Goal: Information Seeking & Learning: Understand process/instructions

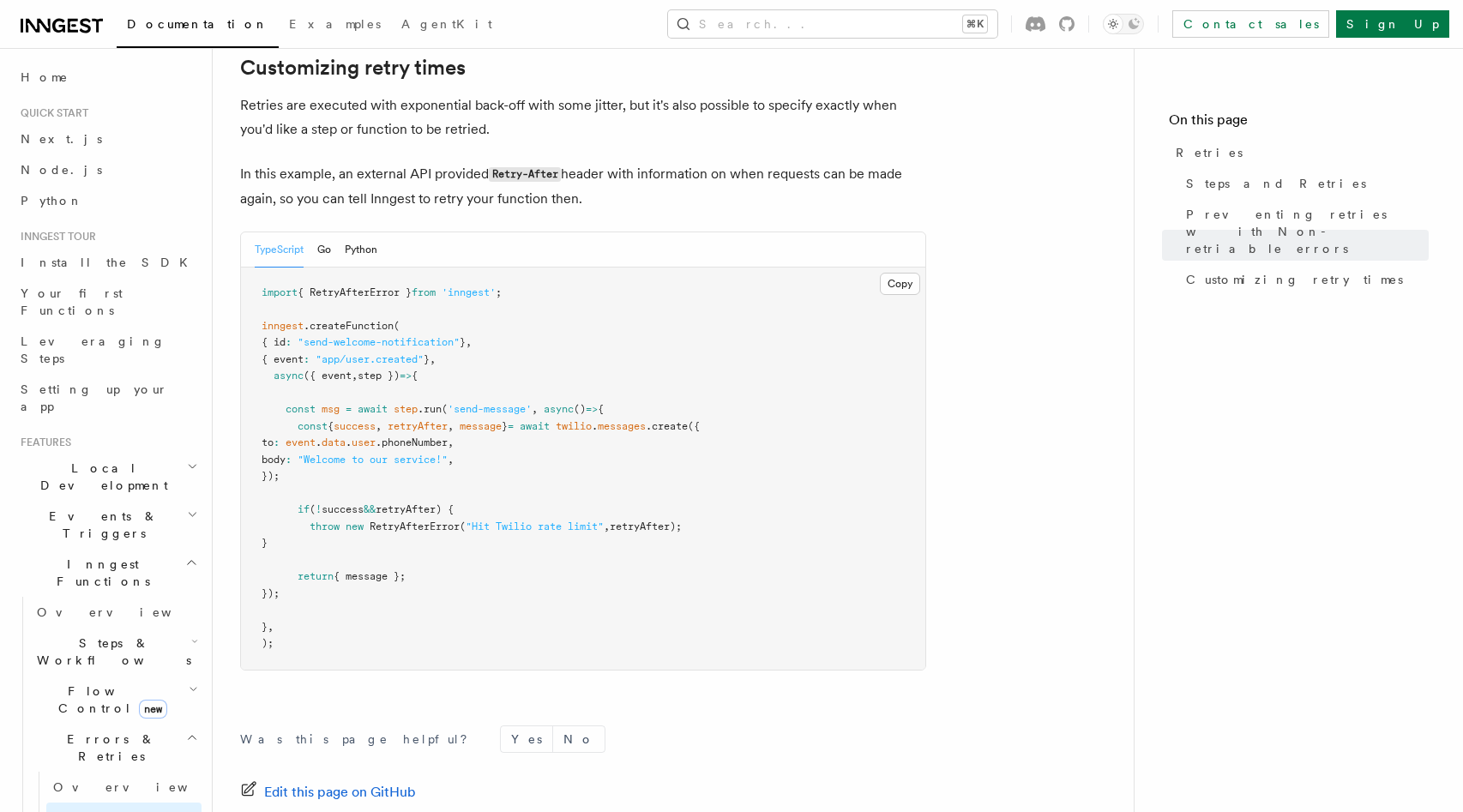
scroll to position [2183, 0]
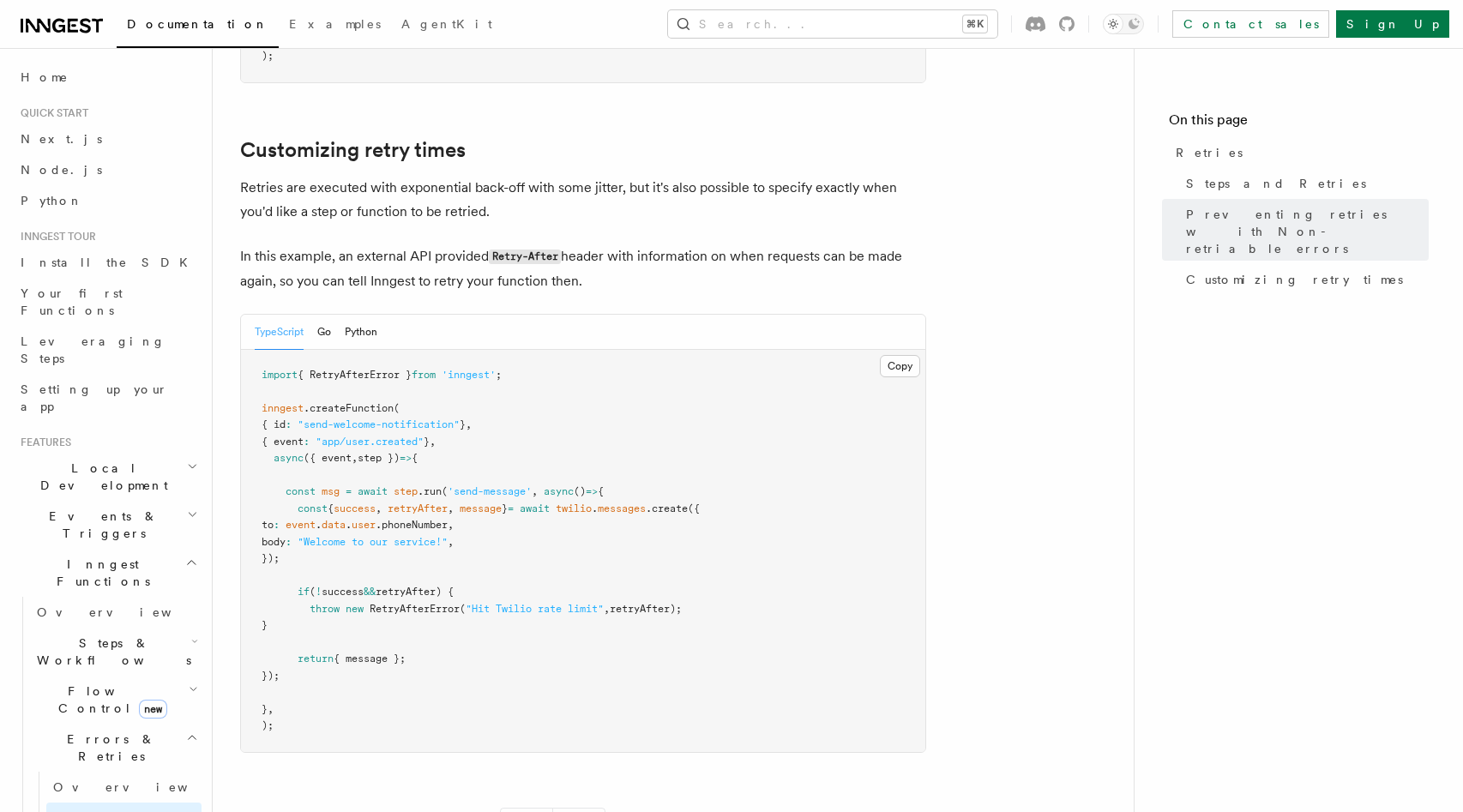
click at [409, 245] on p "In this example, an external API provided Retry-After header with information o…" at bounding box center [583, 269] width 686 height 49
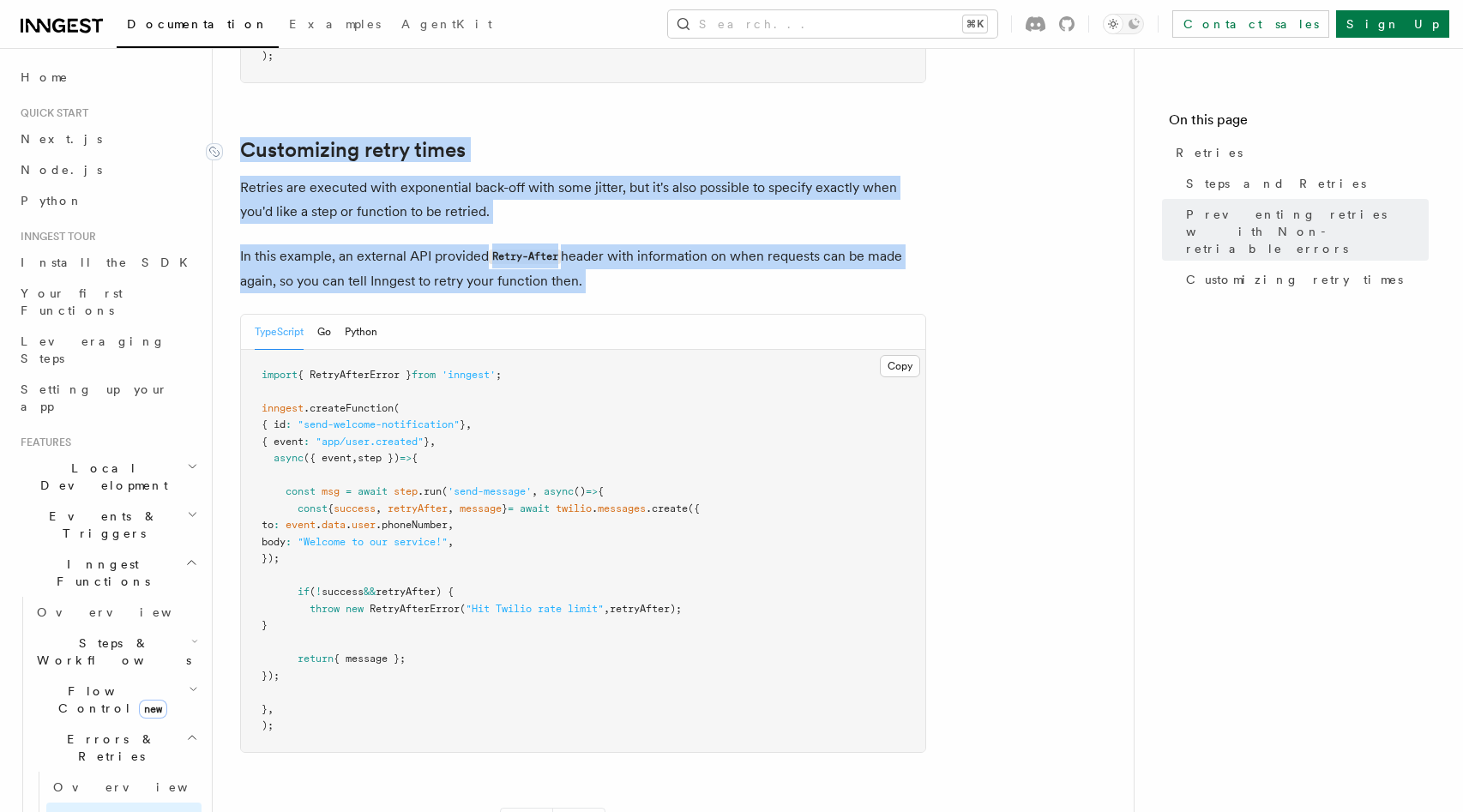
drag, startPoint x: 409, startPoint y: 238, endPoint x: 409, endPoint y: 130, distance: 108.0
click at [409, 138] on link "Customizing retry times" at bounding box center [353, 150] width 226 height 24
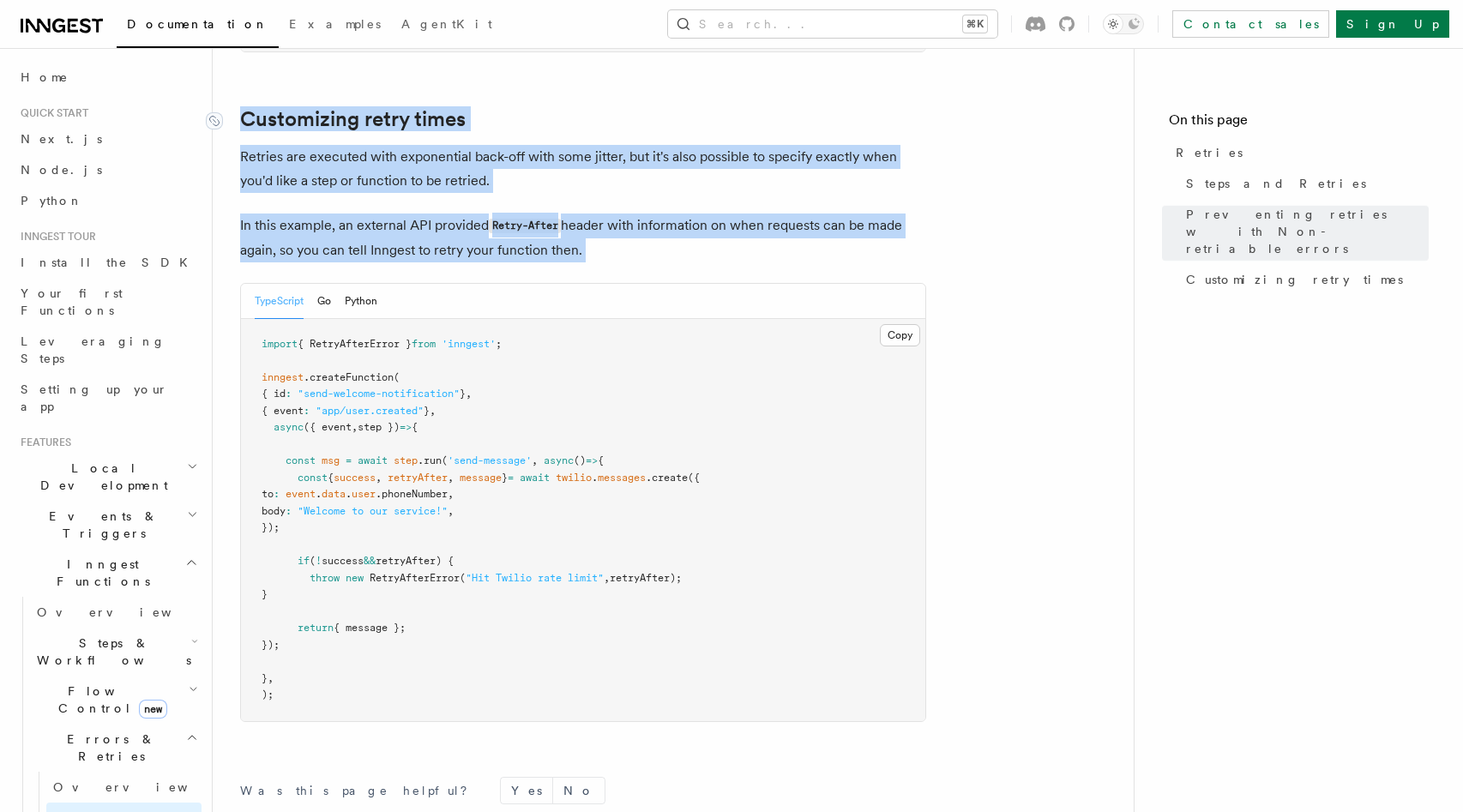
scroll to position [2217, 0]
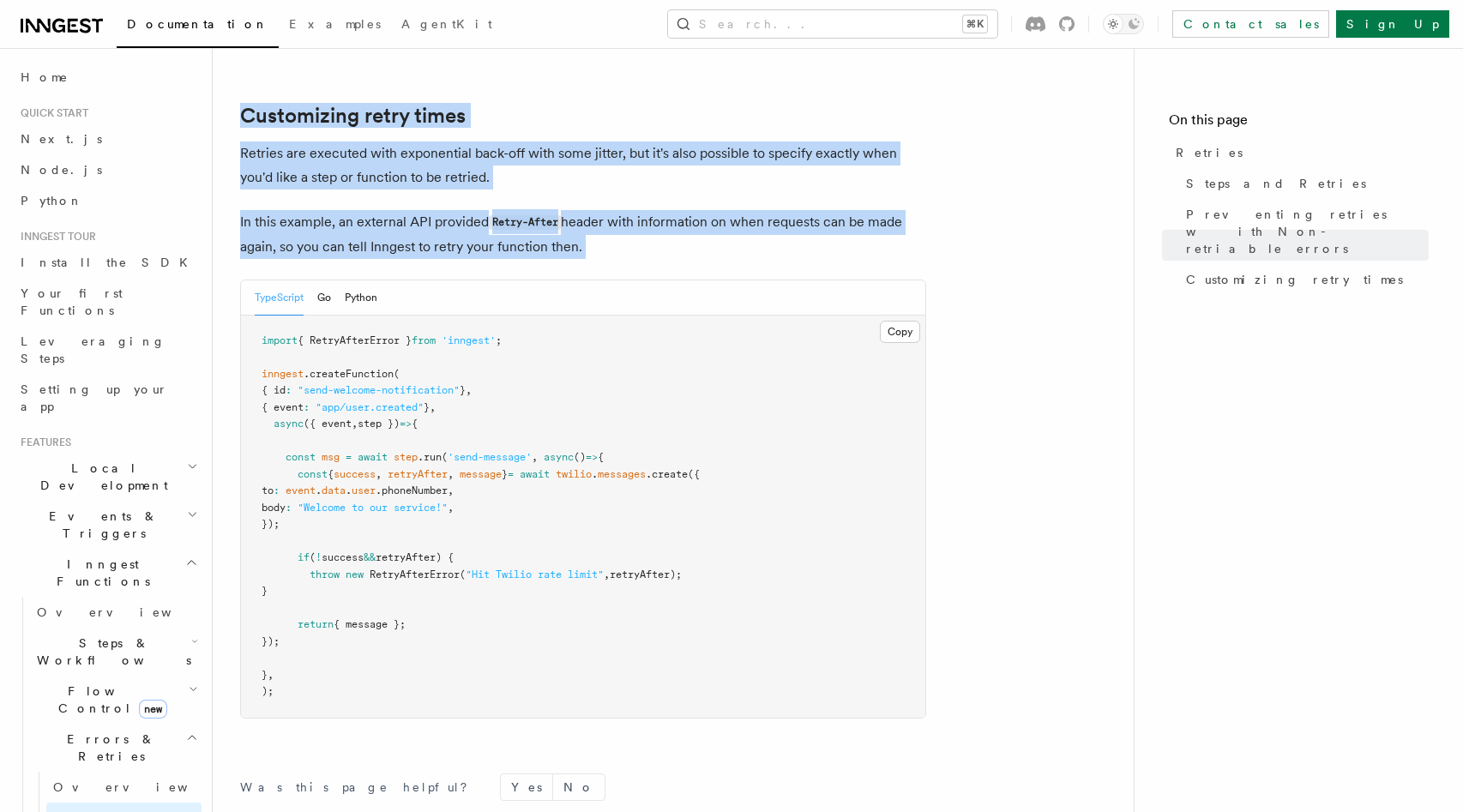
click at [409, 142] on p "Retries are executed with exponential back-off with some jitter, but it's also …" at bounding box center [583, 166] width 686 height 48
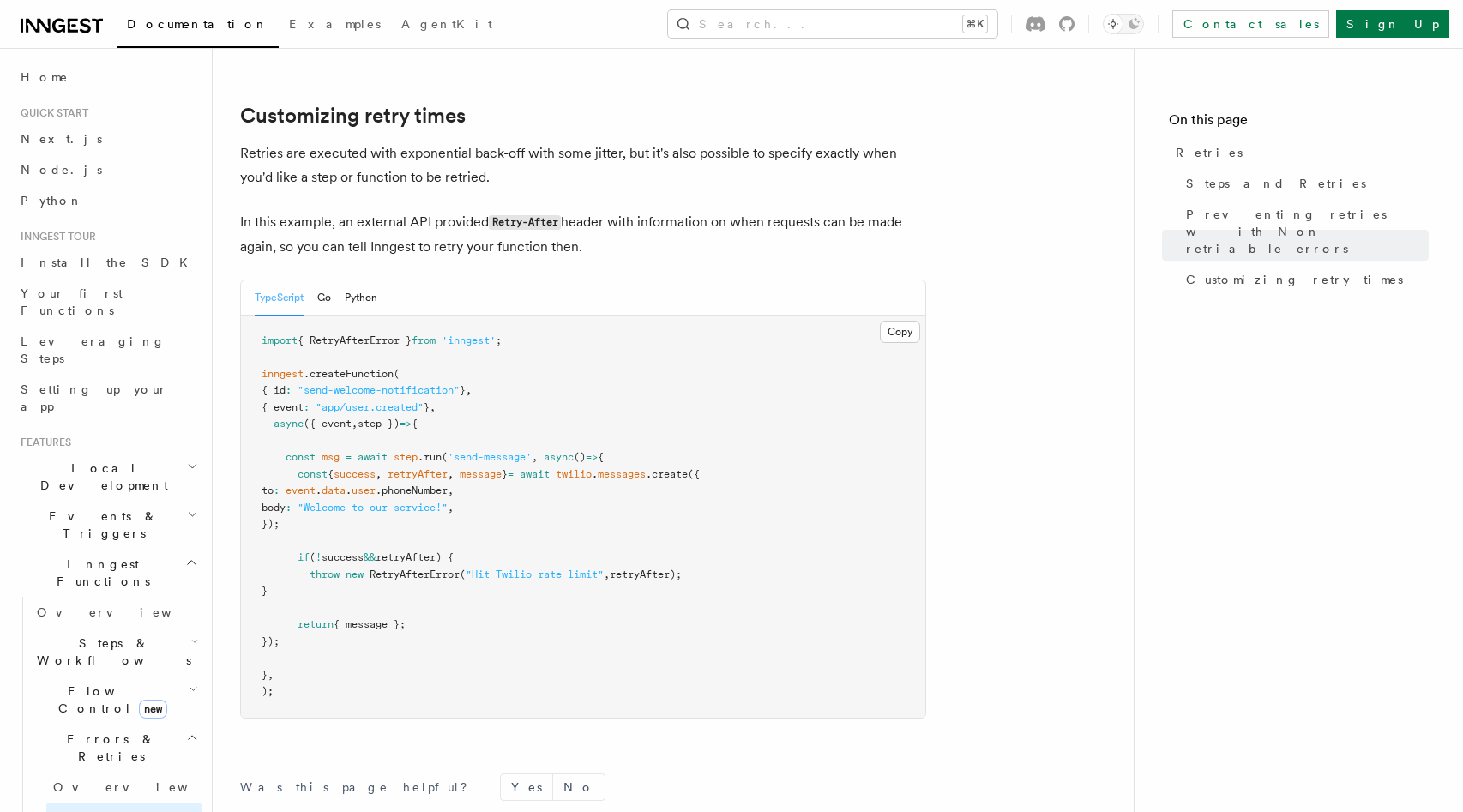
click at [409, 142] on p "Retries are executed with exponential back-off with some jitter, but it's also …" at bounding box center [583, 166] width 686 height 48
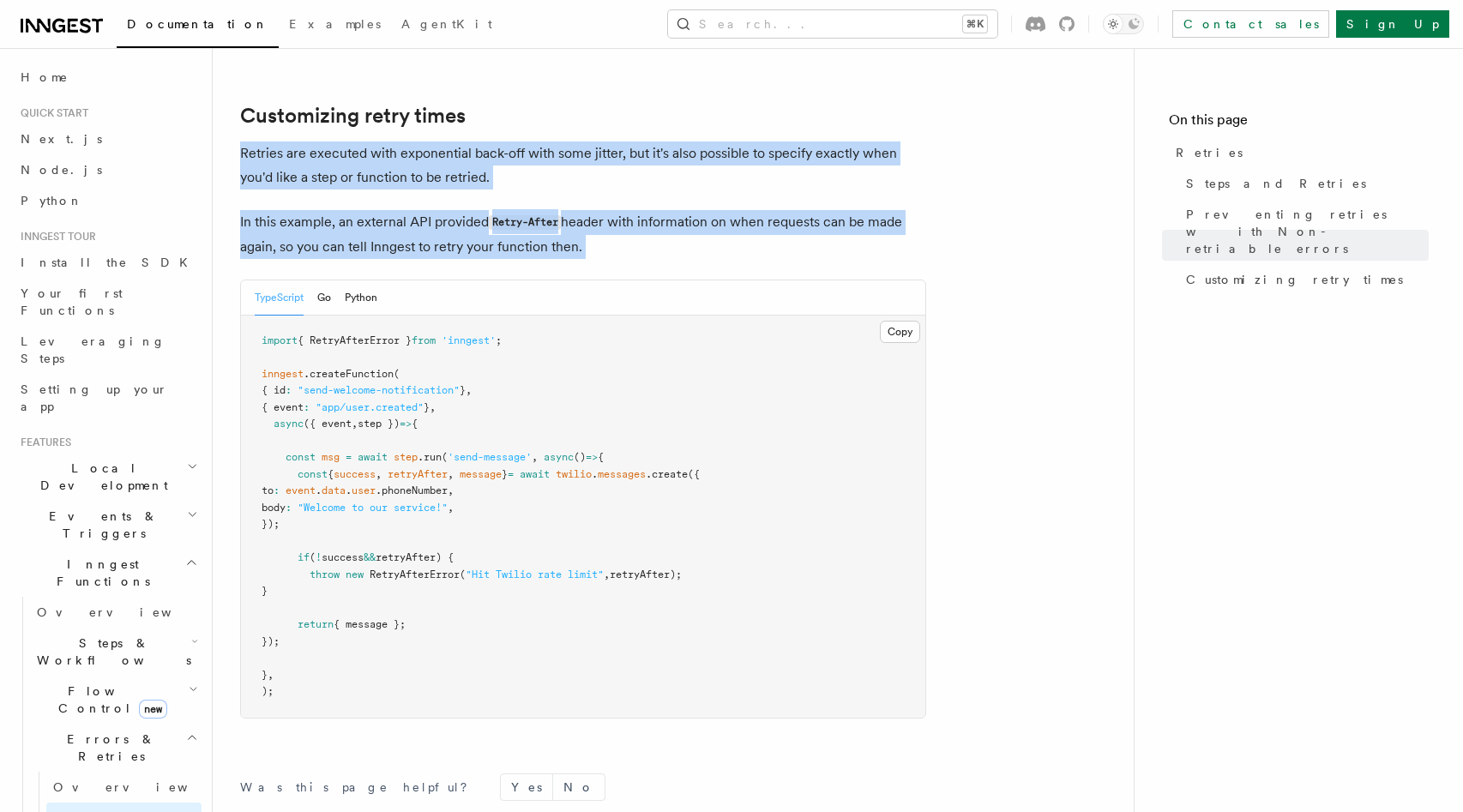
drag, startPoint x: 409, startPoint y: 142, endPoint x: 409, endPoint y: 235, distance: 93.0
click at [409, 235] on p "In this example, an external API provided Retry-After header with information o…" at bounding box center [583, 234] width 686 height 49
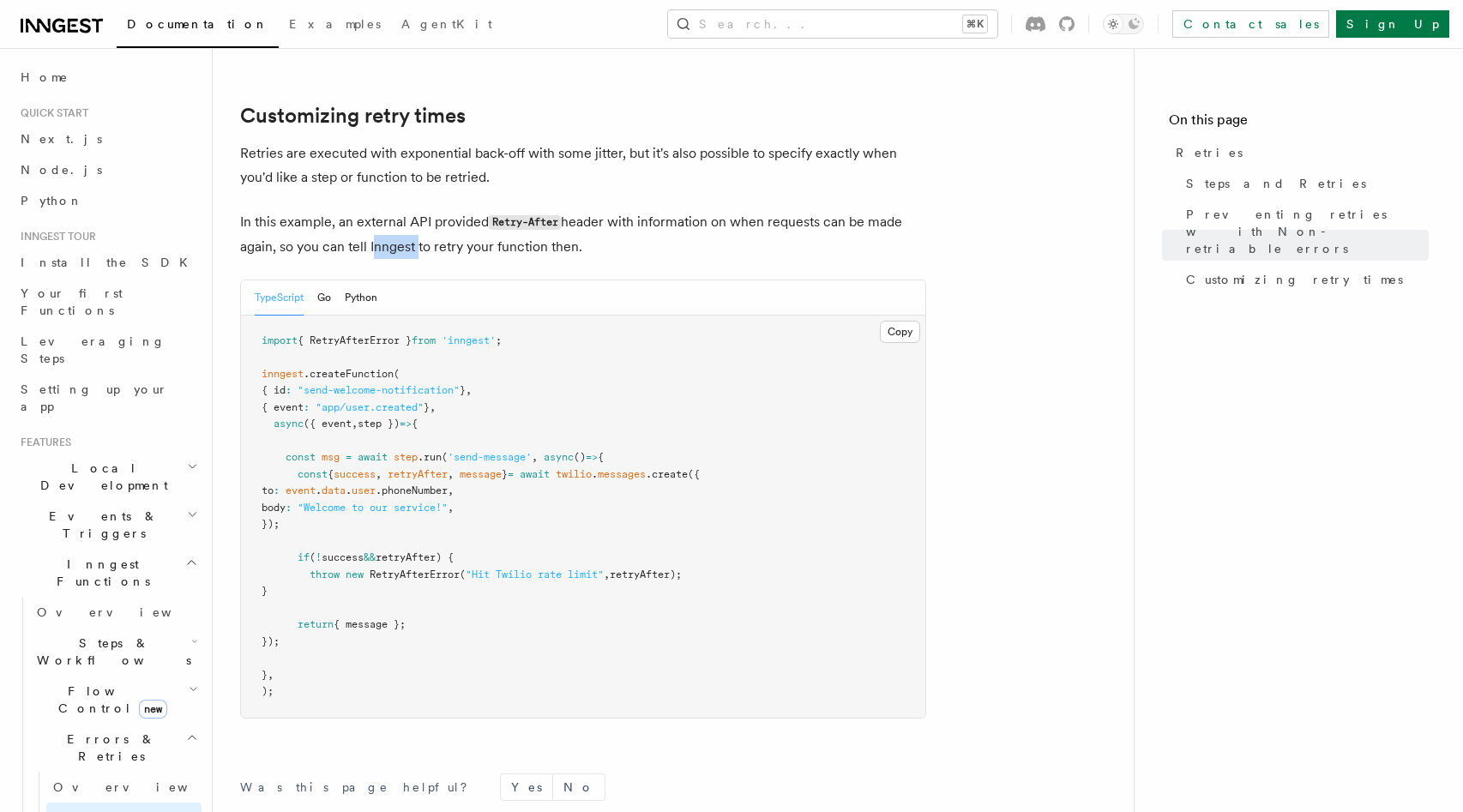
click at [409, 235] on p "In this example, an external API provided Retry-After header with information o…" at bounding box center [583, 234] width 686 height 49
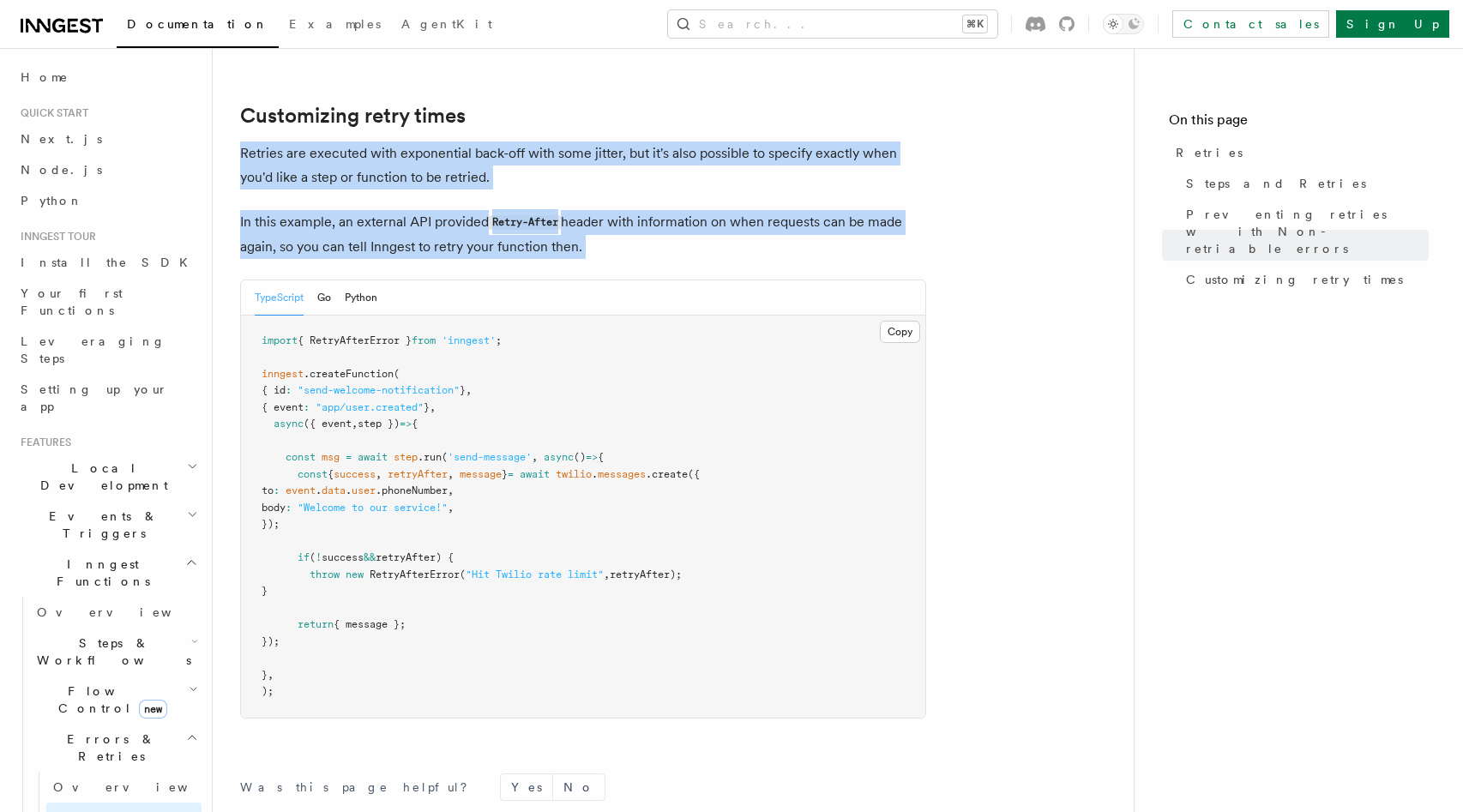
drag, startPoint x: 409, startPoint y: 235, endPoint x: 404, endPoint y: 124, distance: 111.1
click at [404, 142] on p "Retries are executed with exponential back-off with some jitter, but it's also …" at bounding box center [583, 166] width 686 height 48
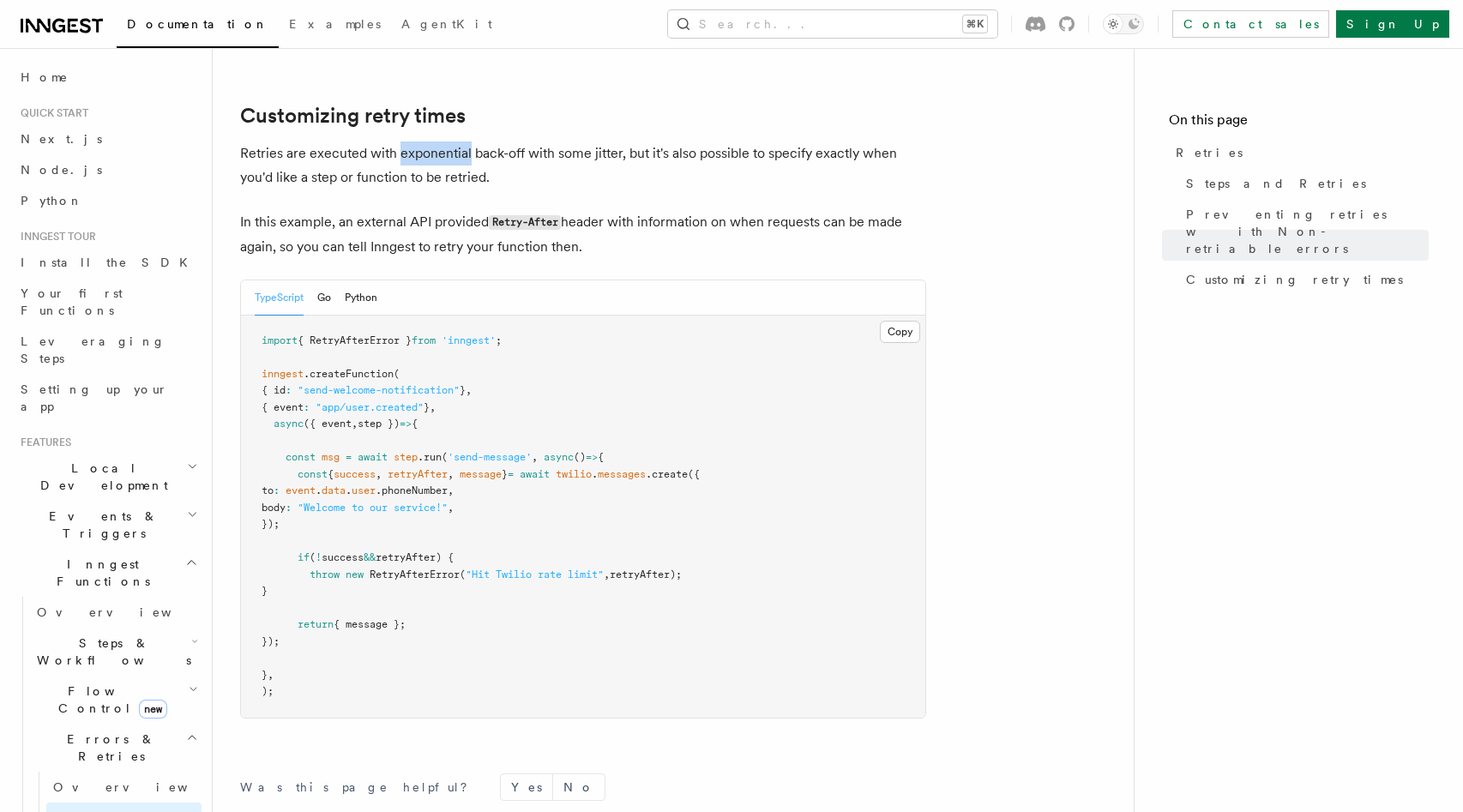
click at [404, 142] on p "Retries are executed with exponential back-off with some jitter, but it's also …" at bounding box center [583, 166] width 686 height 48
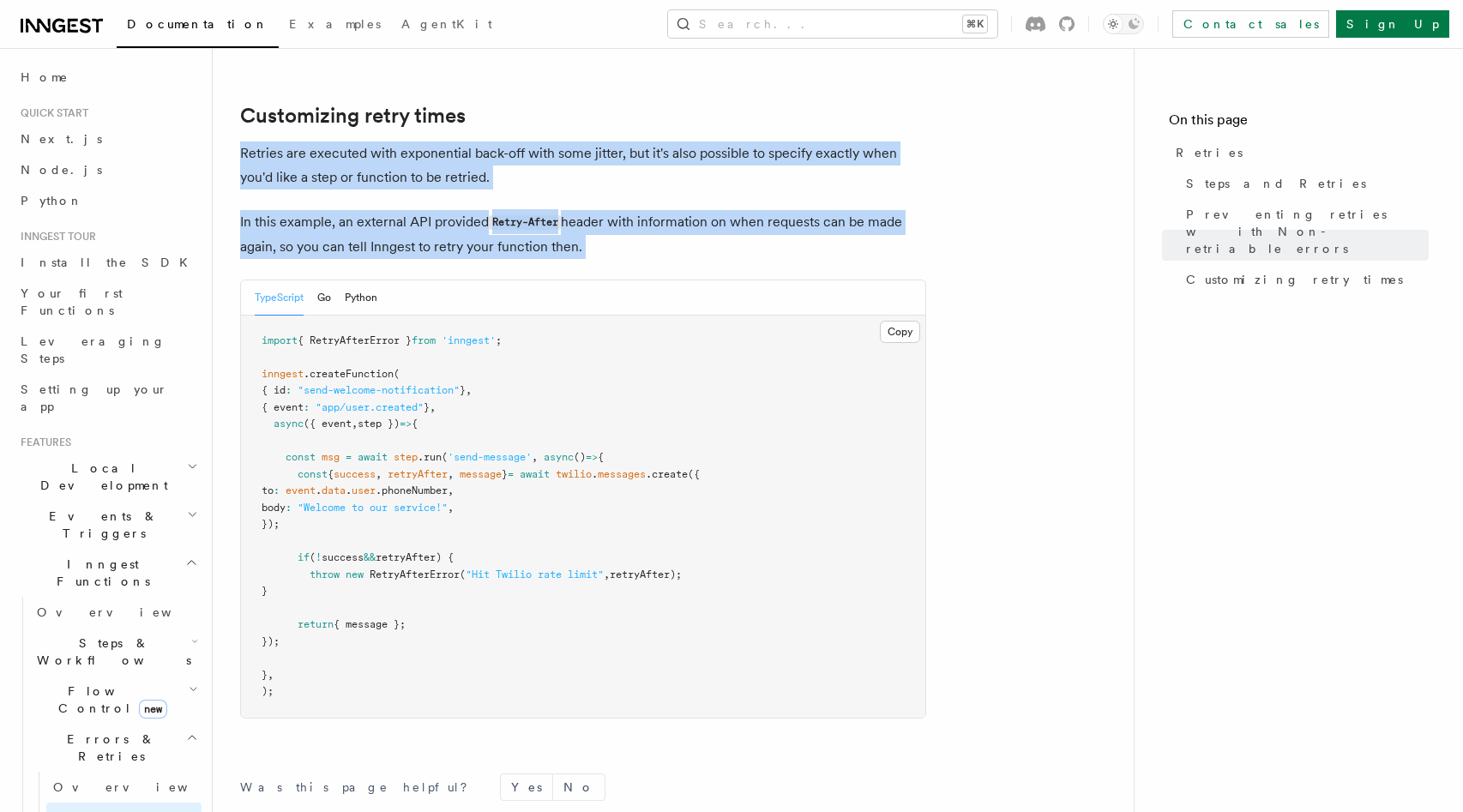
drag, startPoint x: 404, startPoint y: 124, endPoint x: 404, endPoint y: 202, distance: 78.0
click at [404, 210] on p "In this example, an external API provided Retry-After header with information o…" at bounding box center [583, 234] width 686 height 49
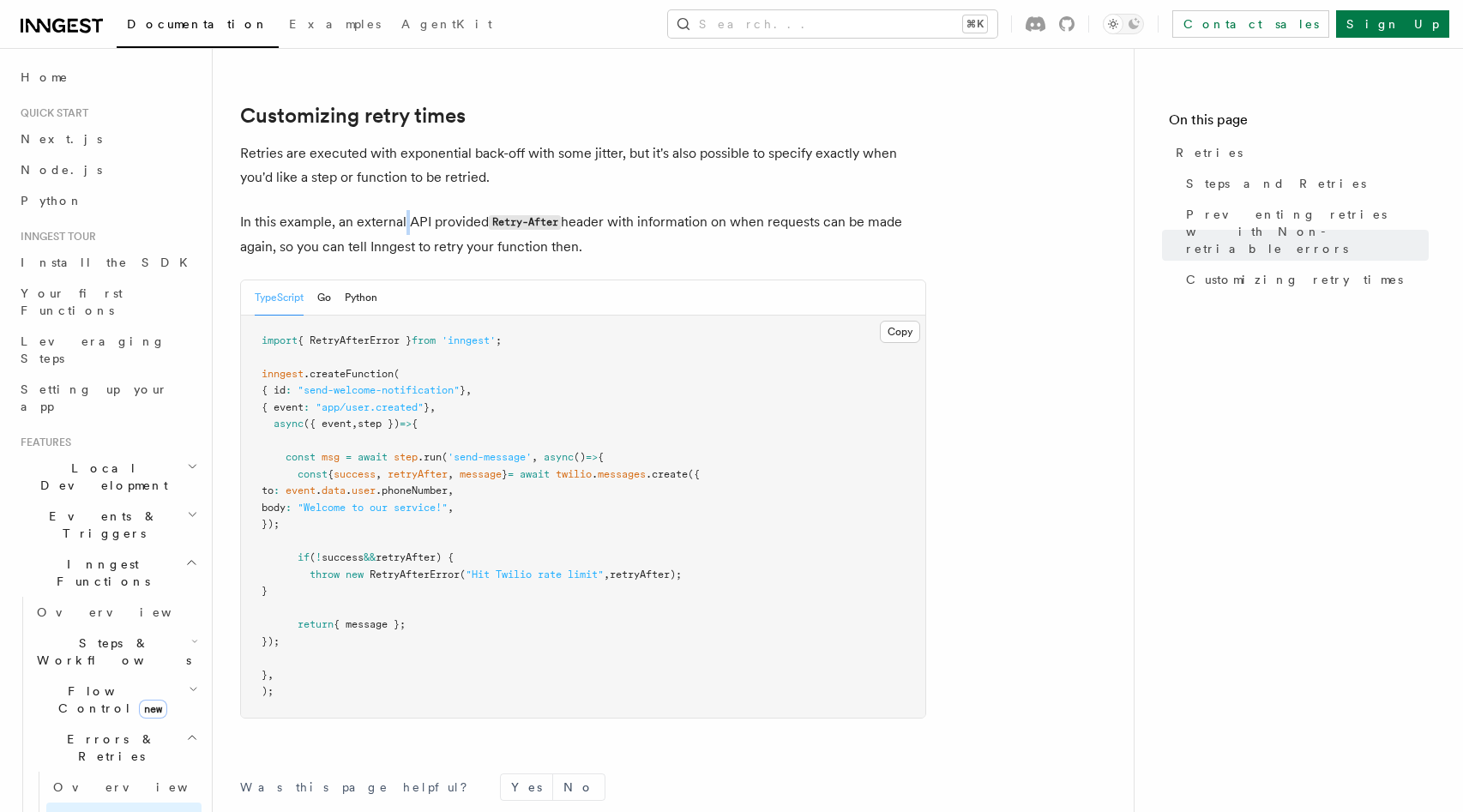
click at [404, 210] on p "In this example, an external API provided Retry-After header with information o…" at bounding box center [583, 234] width 686 height 49
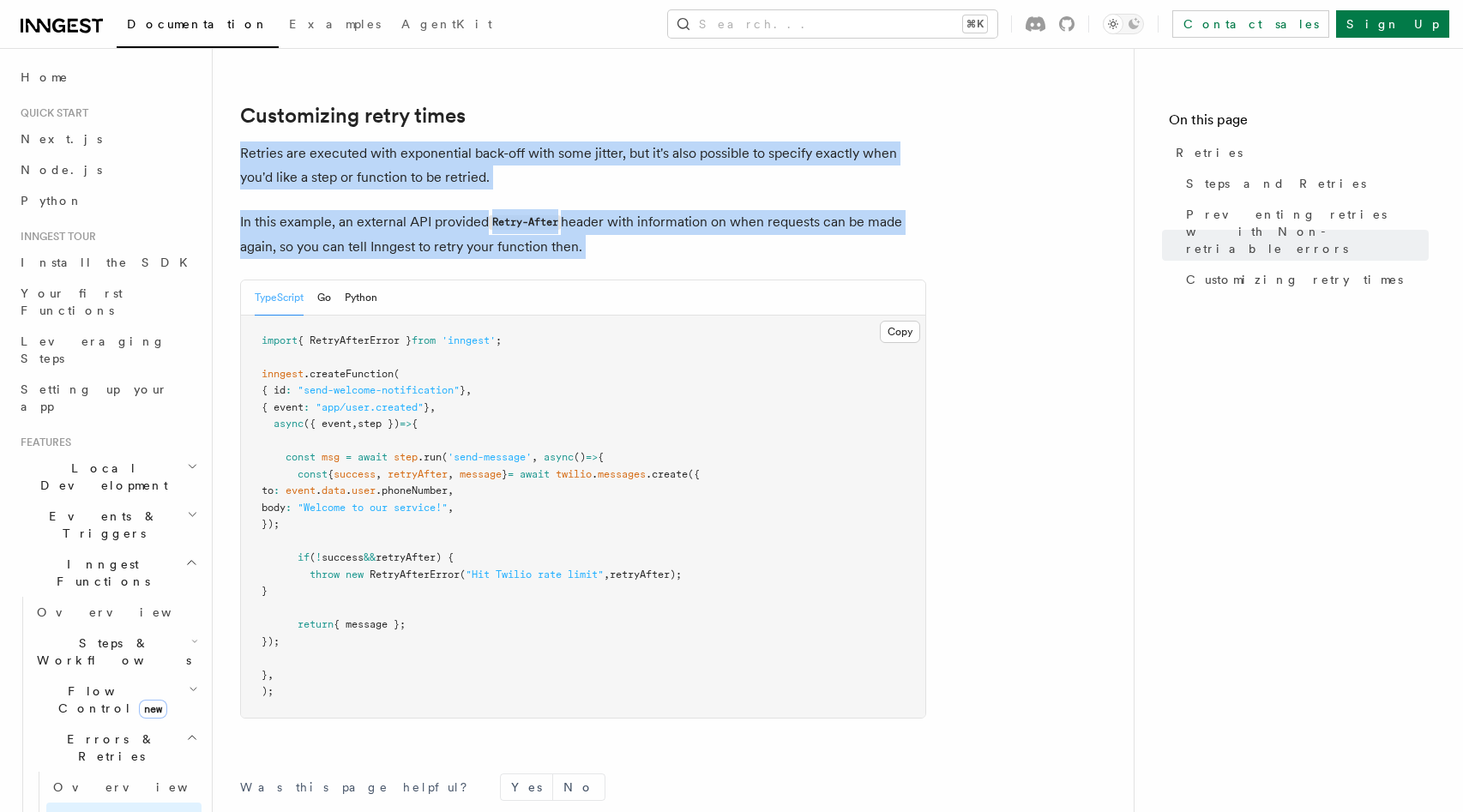
drag, startPoint x: 404, startPoint y: 202, endPoint x: 404, endPoint y: 132, distance: 70.0
click at [404, 142] on p "Retries are executed with exponential back-off with some jitter, but it's also …" at bounding box center [583, 166] width 686 height 48
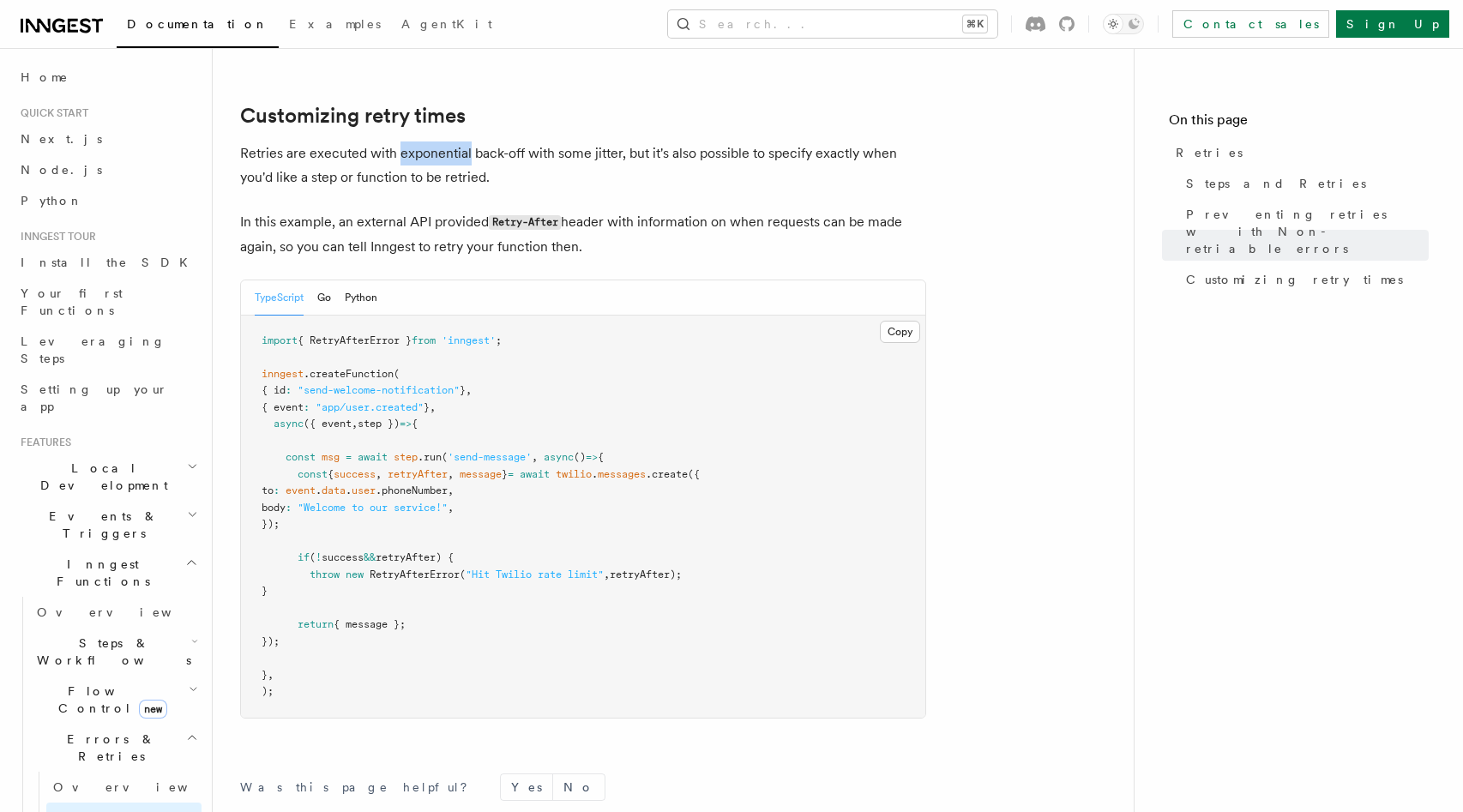
click at [404, 142] on p "Retries are executed with exponential back-off with some jitter, but it's also …" at bounding box center [583, 166] width 686 height 48
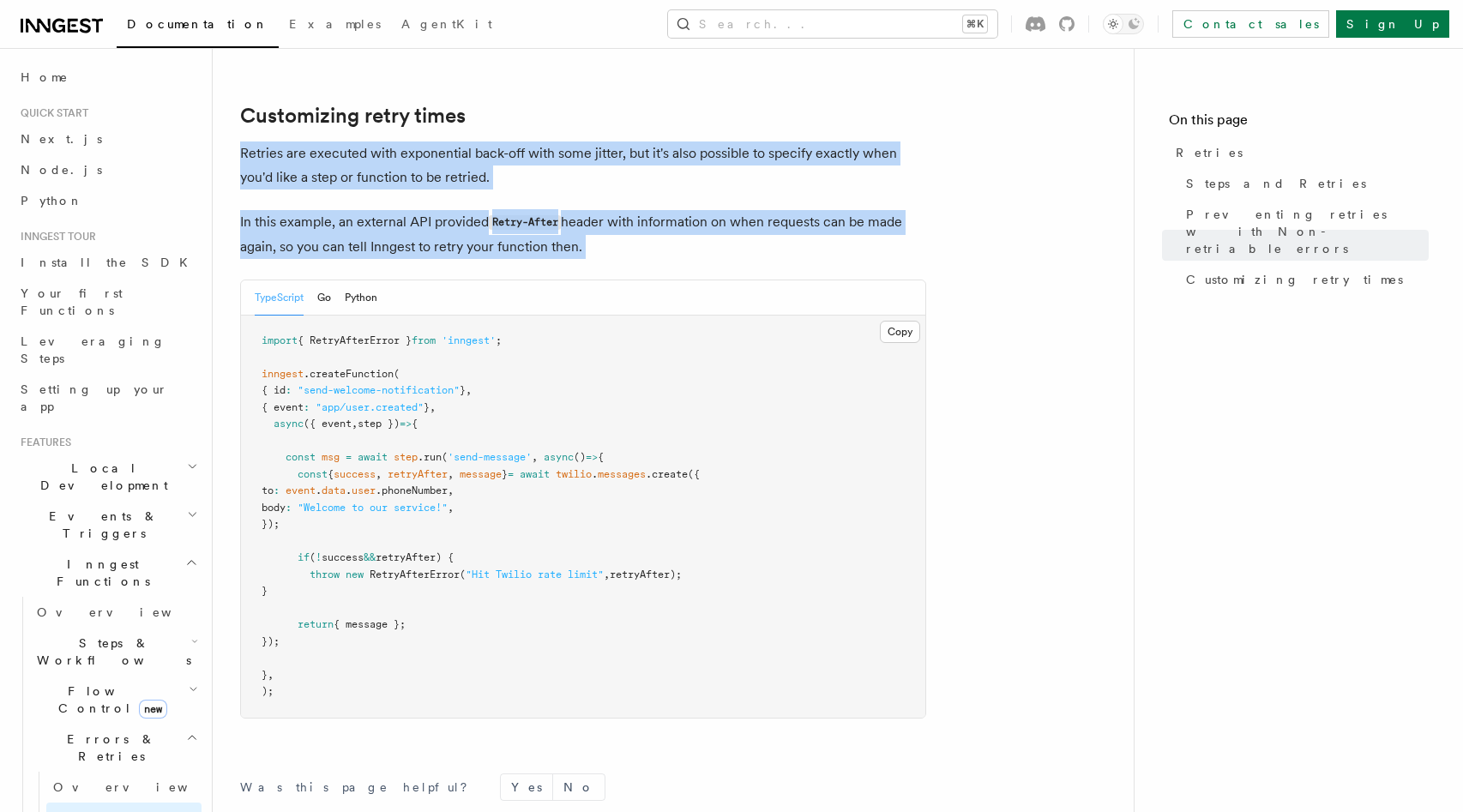
drag, startPoint x: 404, startPoint y: 132, endPoint x: 393, endPoint y: 215, distance: 83.7
click at [393, 215] on p "In this example, an external API provided Retry-After header with information o…" at bounding box center [583, 234] width 686 height 49
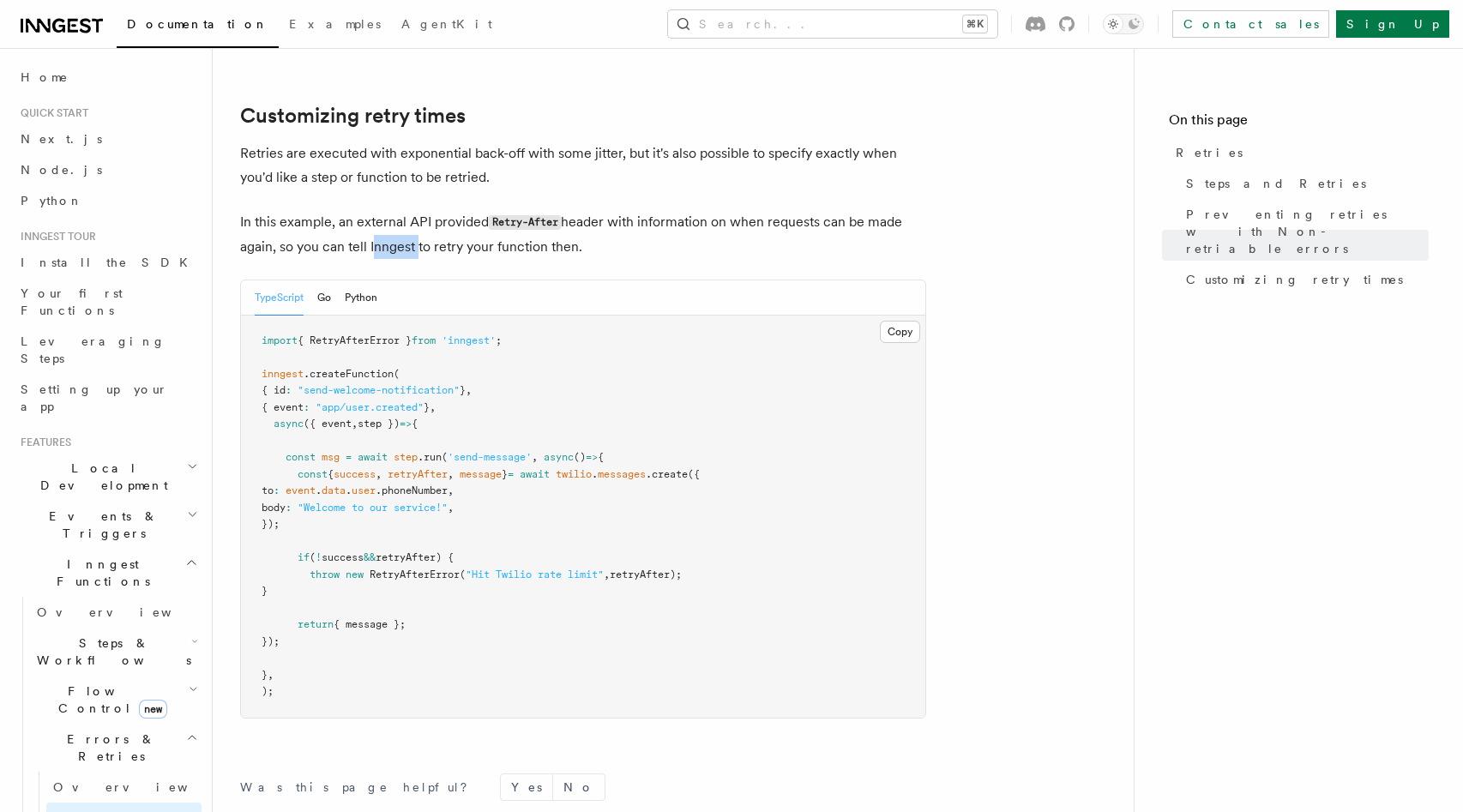
click at [393, 215] on p "In this example, an external API provided Retry-After header with information o…" at bounding box center [583, 234] width 686 height 49
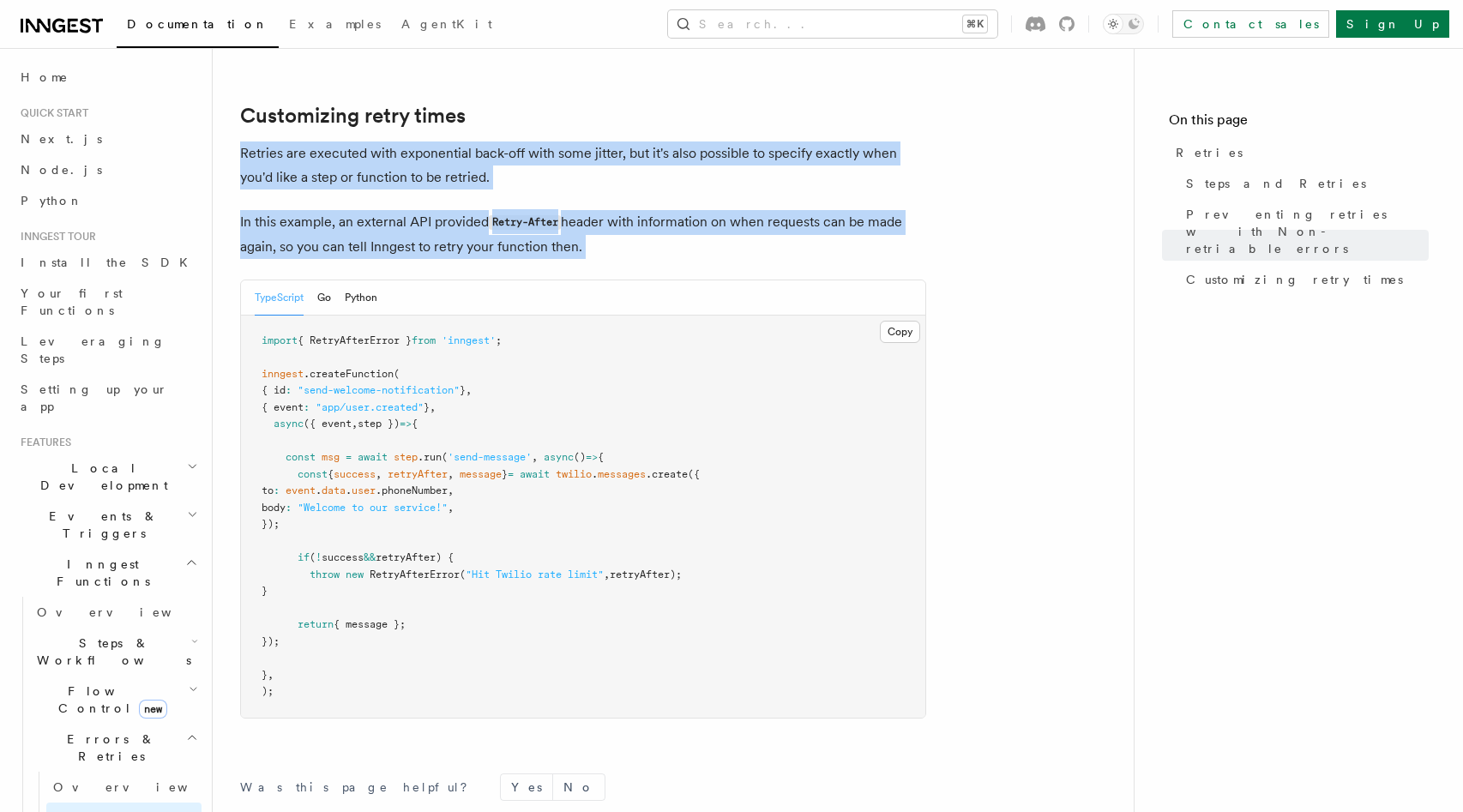
drag, startPoint x: 393, startPoint y: 215, endPoint x: 393, endPoint y: 161, distance: 54.0
click at [393, 161] on p "Retries are executed with exponential back-off with some jitter, but it's also …" at bounding box center [583, 166] width 686 height 48
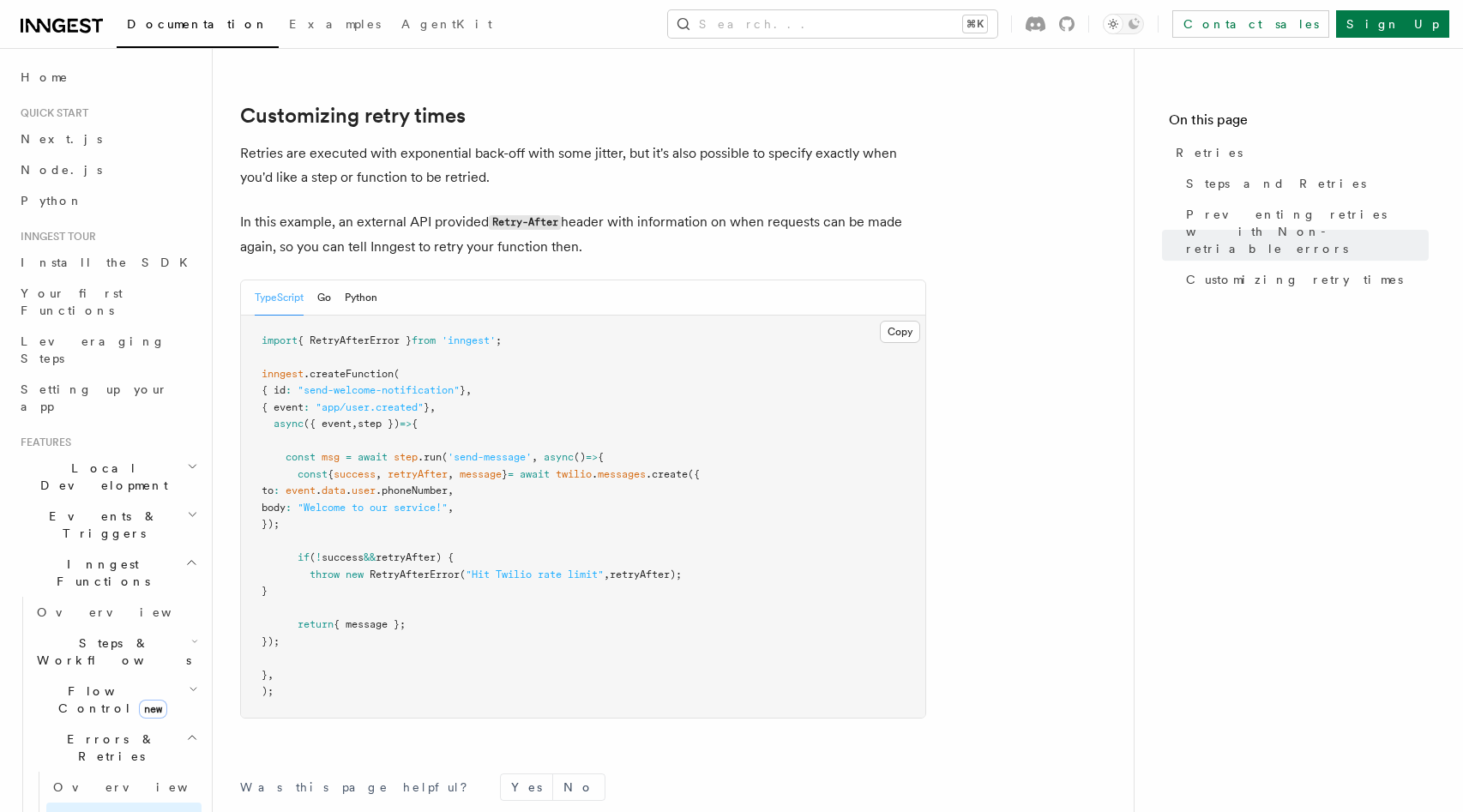
click at [381, 499] on pre "import { RetryAfterError } from 'inngest' ; inngest .createFunction ( { id : "s…" at bounding box center [583, 517] width 684 height 402
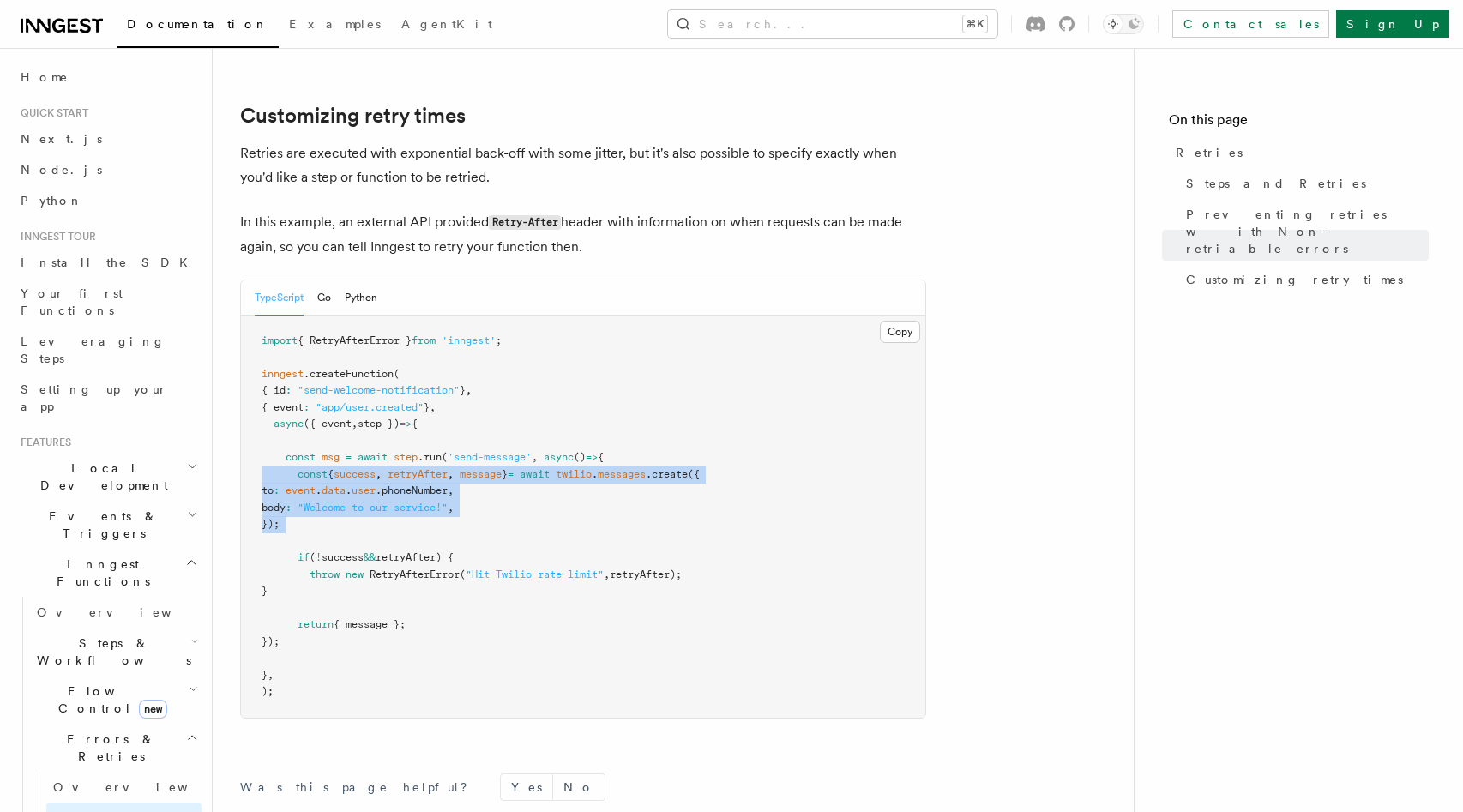
drag, startPoint x: 381, startPoint y: 499, endPoint x: 381, endPoint y: 454, distance: 45.0
click at [381, 454] on pre "import { RetryAfterError } from 'inngest' ; inngest .createFunction ( { id : "s…" at bounding box center [583, 517] width 684 height 402
click at [375, 468] on span "success" at bounding box center [355, 474] width 42 height 12
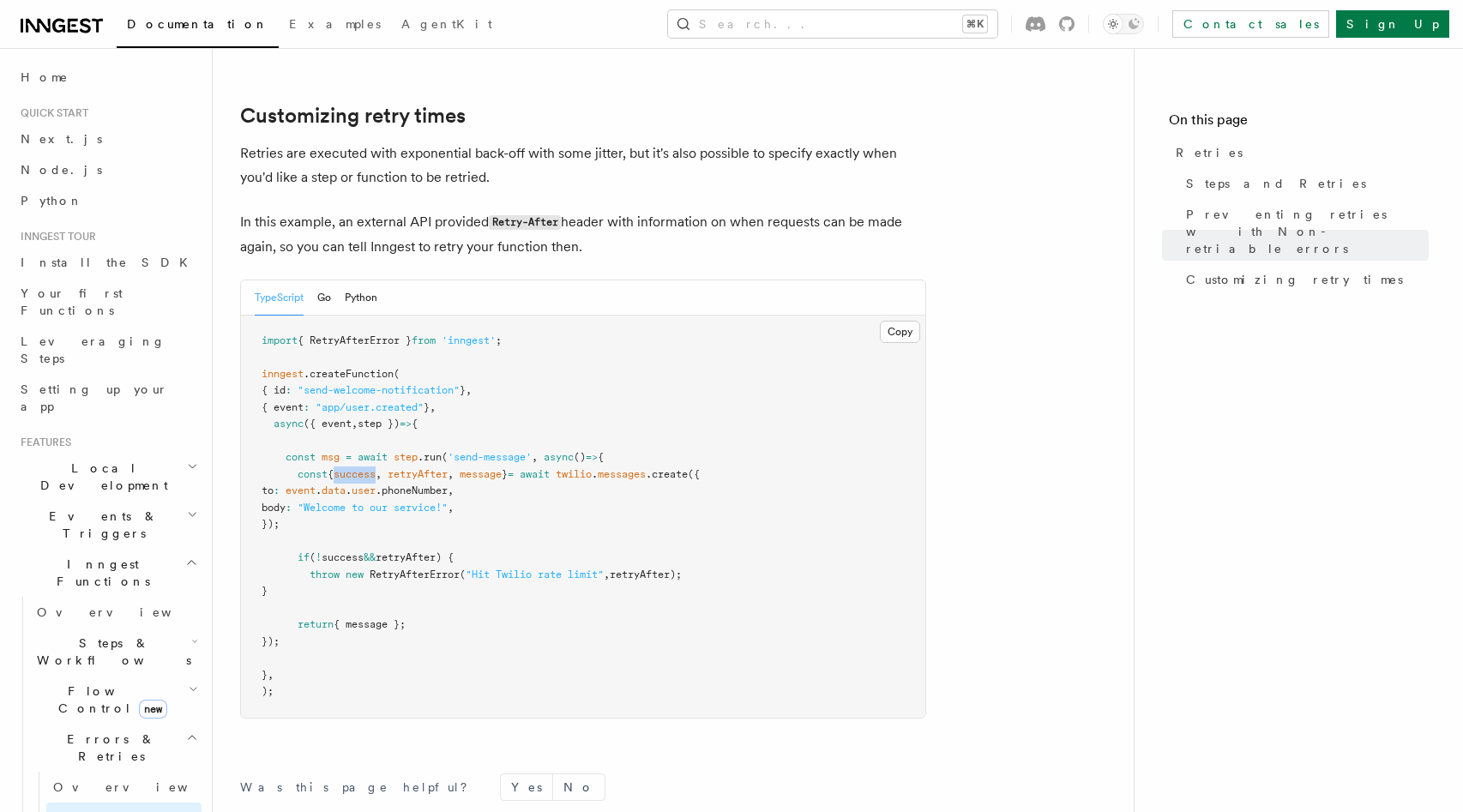
click at [375, 468] on span "success" at bounding box center [355, 474] width 42 height 12
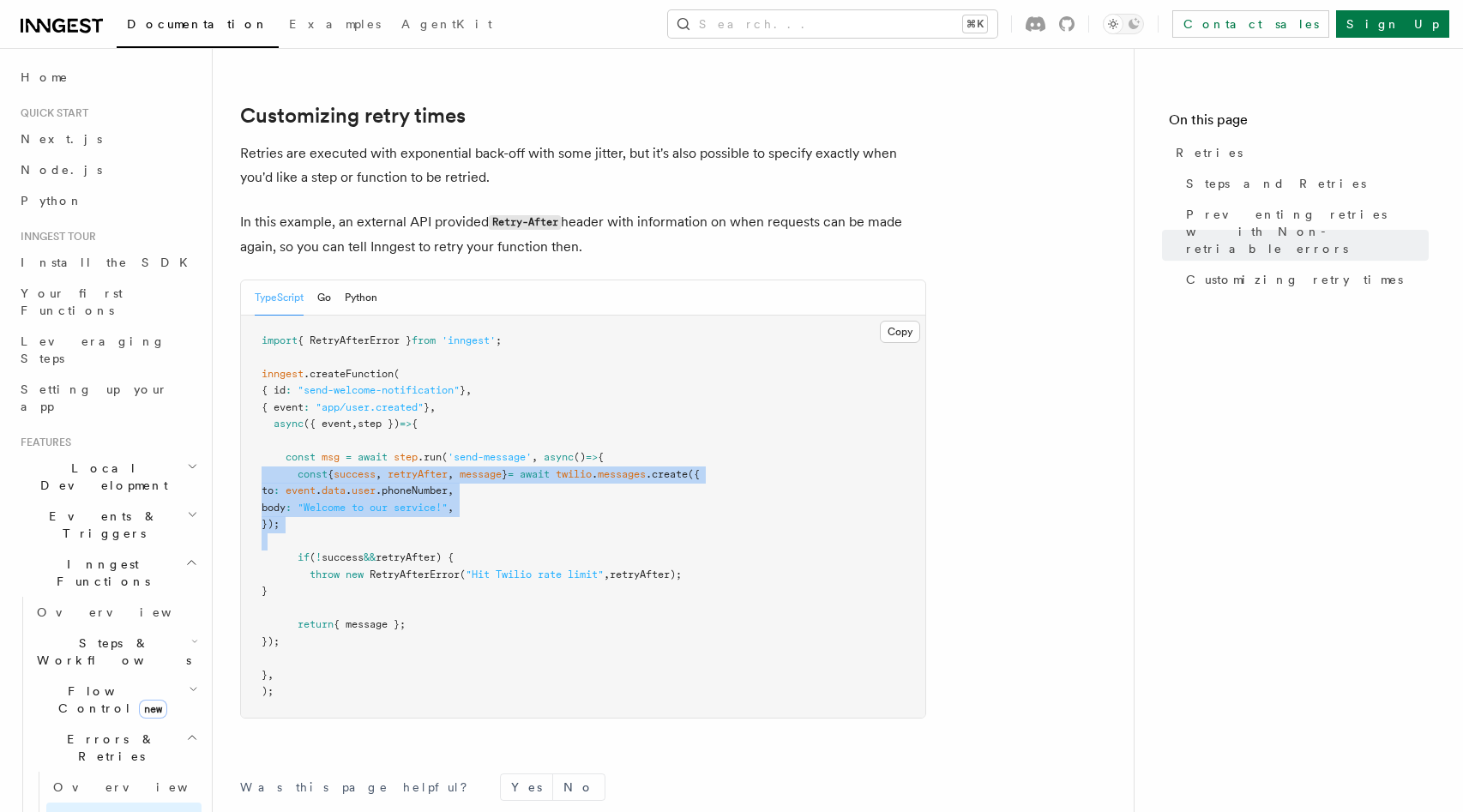
drag, startPoint x: 381, startPoint y: 454, endPoint x: 381, endPoint y: 521, distance: 67.0
click at [381, 521] on pre "import { RetryAfterError } from 'inngest' ; inngest .createFunction ( { id : "s…" at bounding box center [583, 517] width 684 height 402
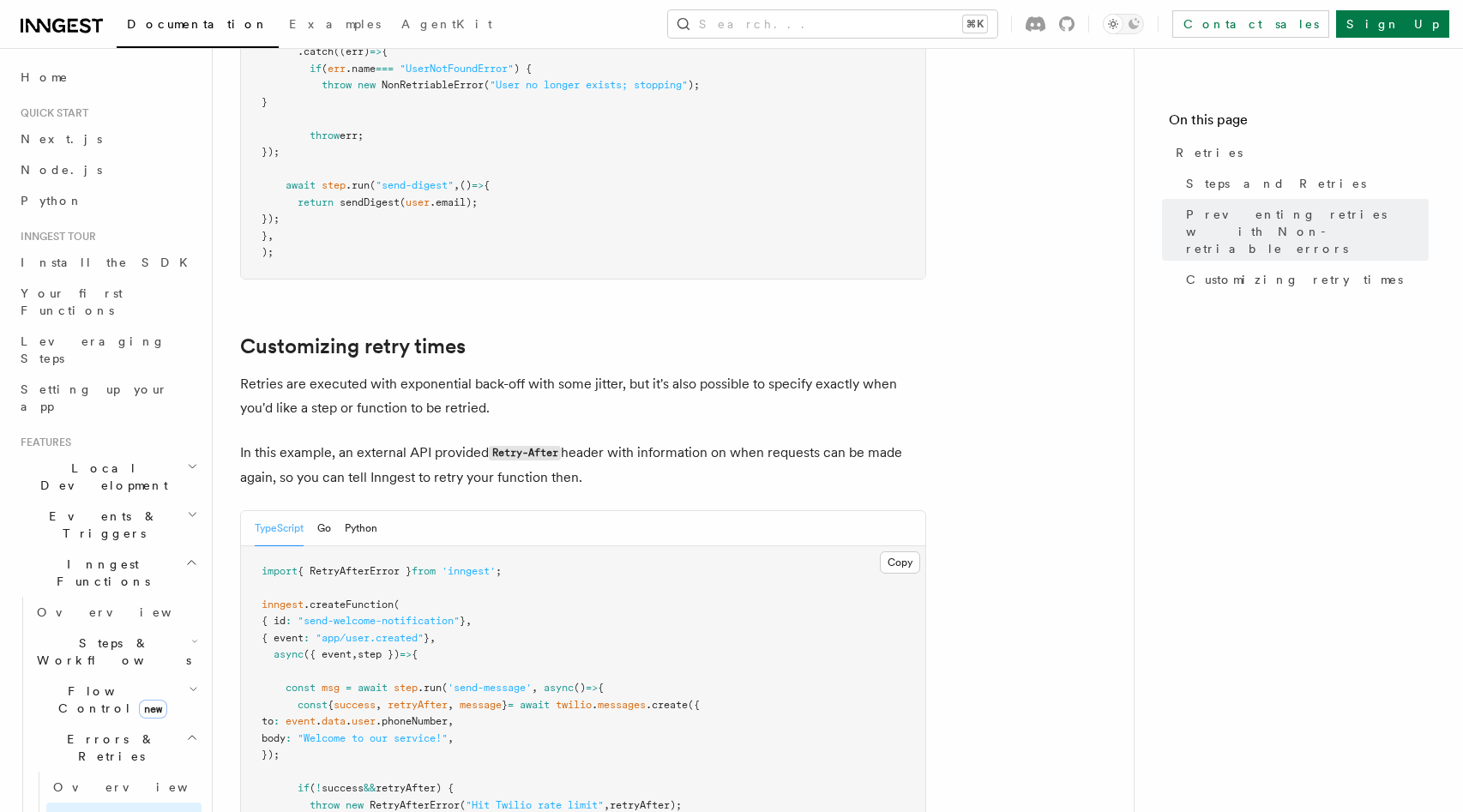
scroll to position [1983, 0]
